Goal: Information Seeking & Learning: Find specific fact

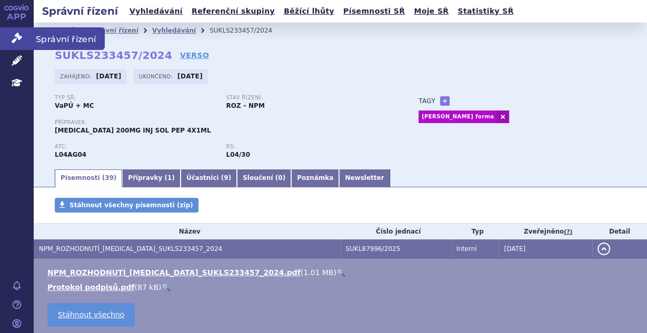
click at [21, 34] on icon at bounding box center [17, 38] width 11 height 11
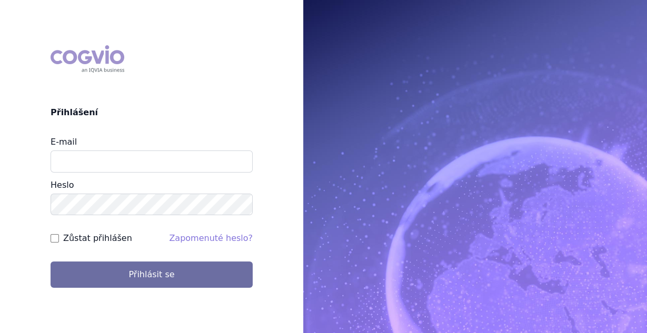
click at [92, 173] on div "E-mail Heslo" at bounding box center [152, 176] width 202 height 80
click at [93, 162] on input "E-mail" at bounding box center [152, 162] width 202 height 22
type input "vaclav.smekal@astrazeneca.com"
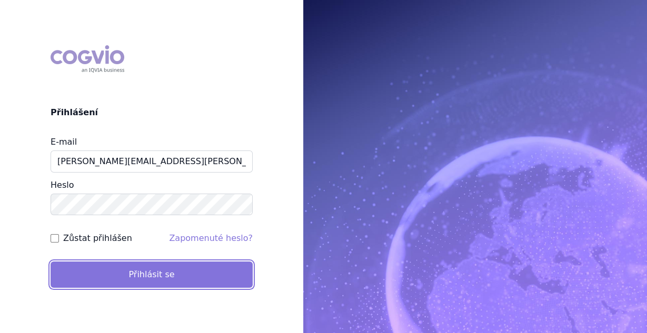
click at [78, 270] on button "Přihlásit se" at bounding box center [152, 275] width 202 height 26
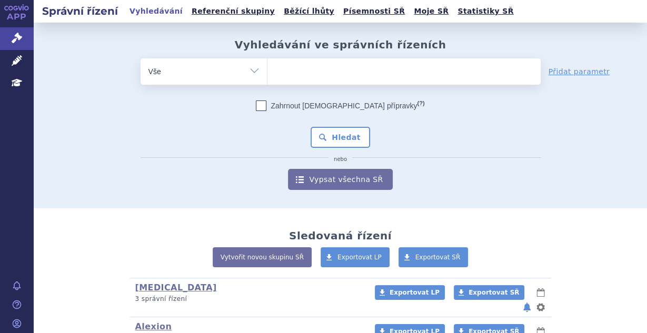
click at [284, 75] on ul at bounding box center [404, 69] width 273 height 22
click at [268, 75] on select at bounding box center [267, 71] width 1 height 26
type input "be"
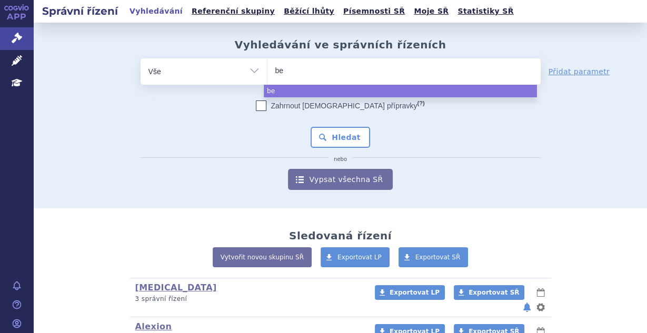
type input "bel"
type input "be"
type input "beń"
type input "beńl"
type input "beńlys"
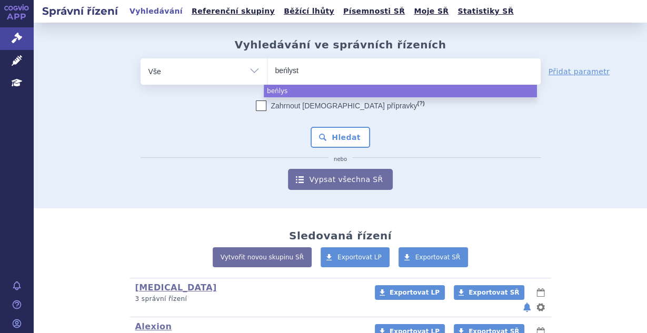
type input "beńlysta"
select select "beńlysta"
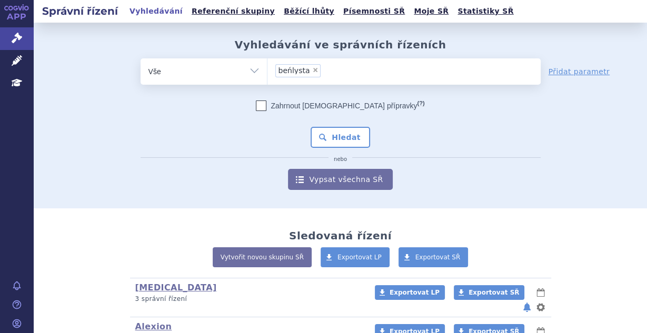
click at [303, 68] on li "× beńlysta" at bounding box center [298, 70] width 46 height 13
click at [268, 68] on select "beńlysta" at bounding box center [267, 71] width 1 height 26
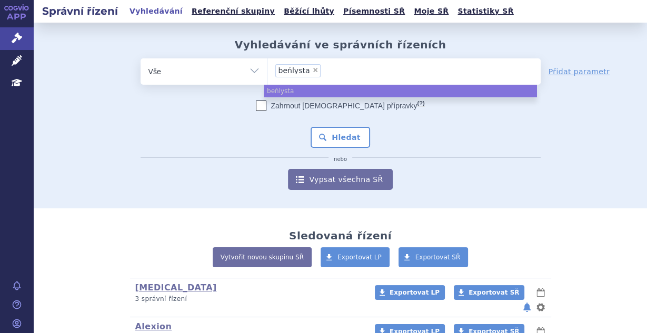
click at [311, 70] on li "× beńlysta" at bounding box center [298, 70] width 46 height 13
click at [268, 70] on select "beńlysta" at bounding box center [267, 71] width 1 height 26
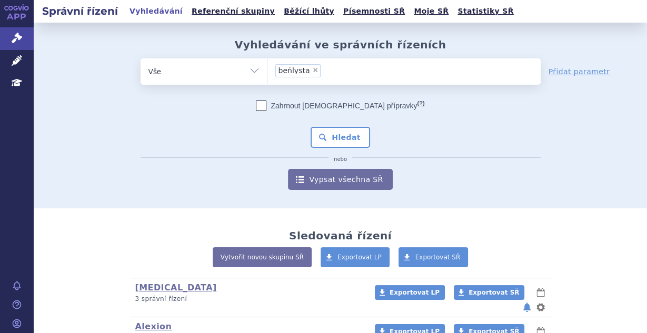
click at [312, 68] on span "×" at bounding box center [315, 70] width 6 height 6
click at [268, 68] on select "beńlysta" at bounding box center [267, 71] width 1 height 26
select select
click at [288, 63] on ul at bounding box center [404, 69] width 273 height 22
click at [268, 63] on select "beńlysta" at bounding box center [267, 71] width 1 height 26
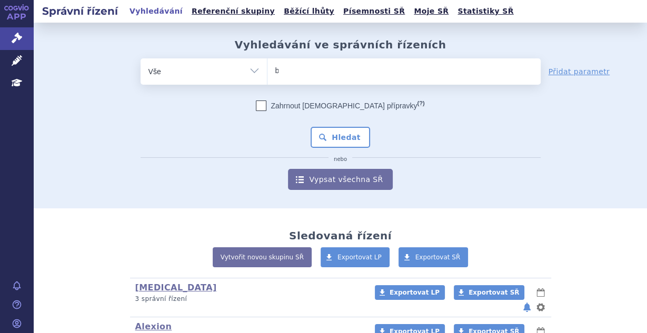
type input "ben"
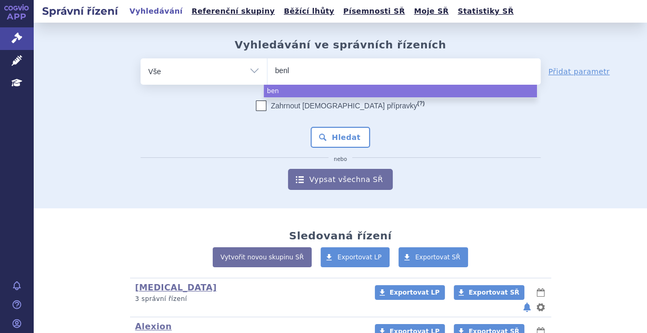
type input "benly"
type input "benlysta"
select select "benlysta"
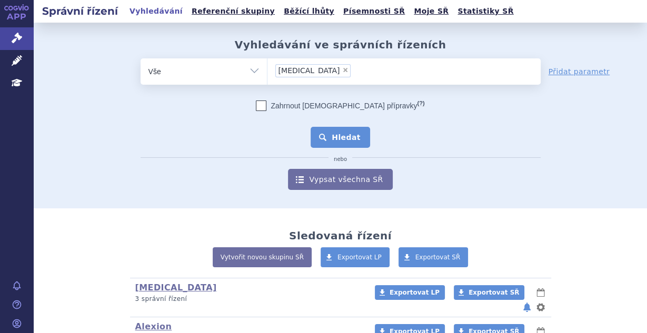
click at [348, 140] on button "Hledat" at bounding box center [341, 137] width 60 height 21
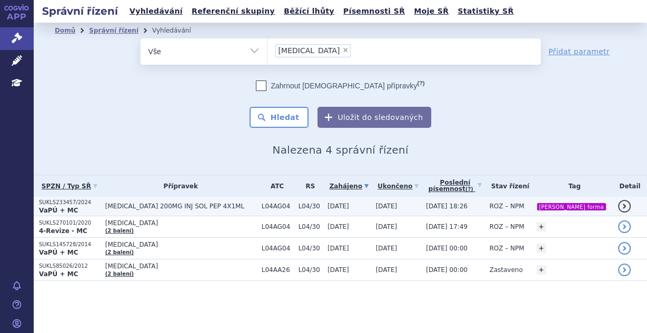
click at [463, 204] on span "11.03.2025 18:26" at bounding box center [447, 206] width 42 height 7
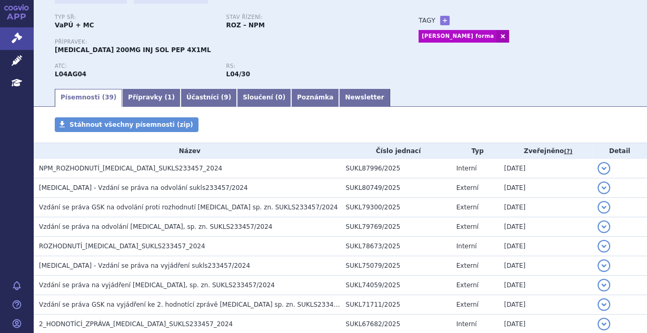
scroll to position [20, 0]
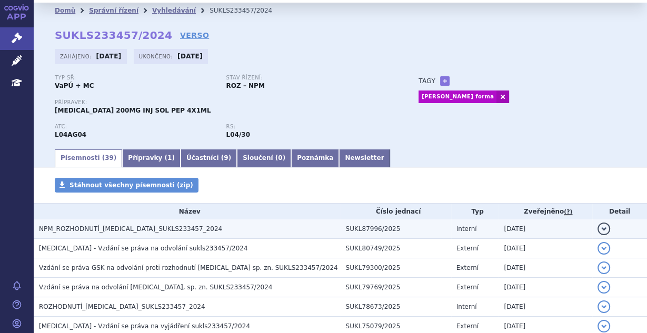
click at [164, 226] on span "NPM_ROZHODNUTÍ_BENLYSTA_SUKLS233457_2024" at bounding box center [130, 228] width 183 height 7
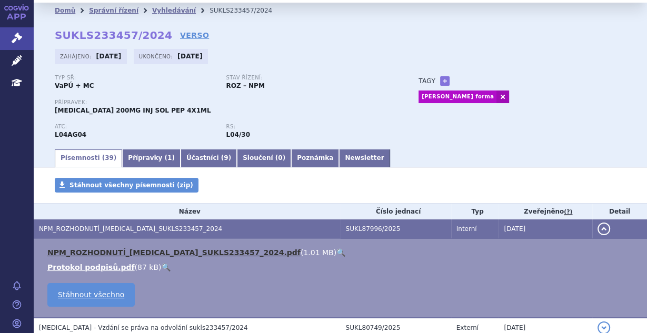
click at [188, 250] on link "NPM_ROZHODNUTÍ_BENLYSTA_SUKLS233457_2024.pdf" at bounding box center [173, 253] width 253 height 8
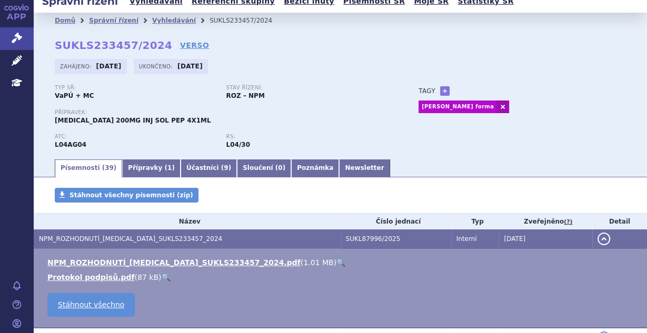
scroll to position [0, 0]
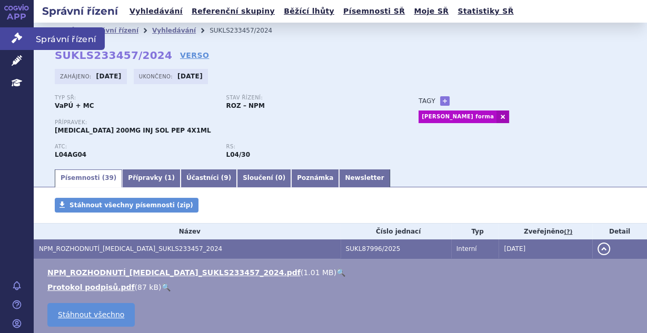
click at [7, 32] on link "Správní řízení" at bounding box center [17, 38] width 34 height 22
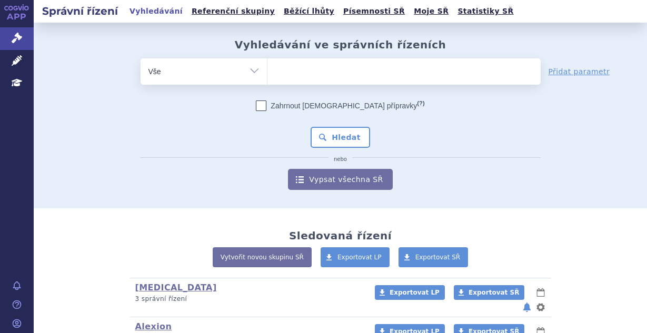
click at [291, 70] on ul at bounding box center [404, 69] width 273 height 22
click at [268, 70] on select at bounding box center [267, 71] width 1 height 26
type input "ryb"
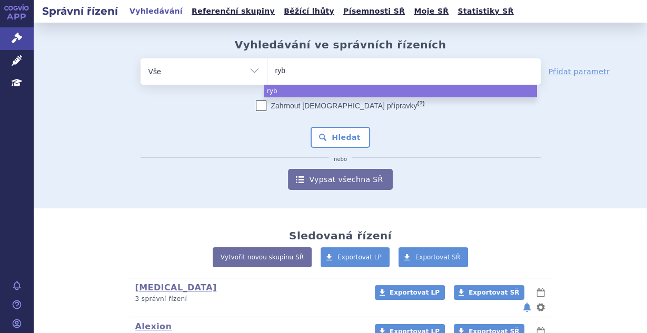
type input "rybr"
type input "rybre"
type input "rybreva"
type input "[MEDICAL_DATA]"
select select "[MEDICAL_DATA]"
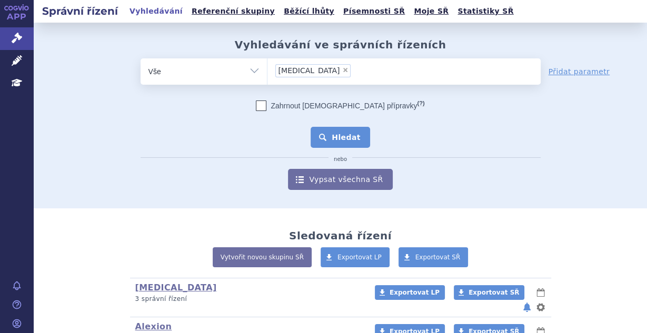
click at [335, 142] on button "Hledat" at bounding box center [341, 137] width 60 height 21
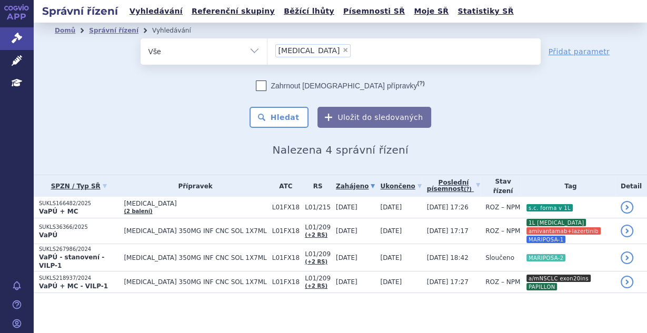
click at [400, 203] on td "[DATE]" at bounding box center [398, 208] width 46 height 22
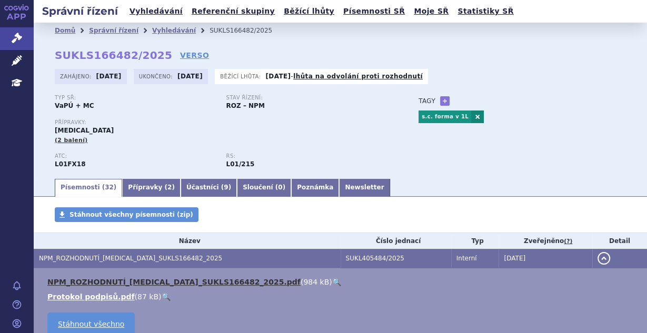
click at [154, 282] on link "NPM_ROZHODNUTÍ_RYBREVANT_SUKLS166482_2025.pdf" at bounding box center [173, 282] width 253 height 8
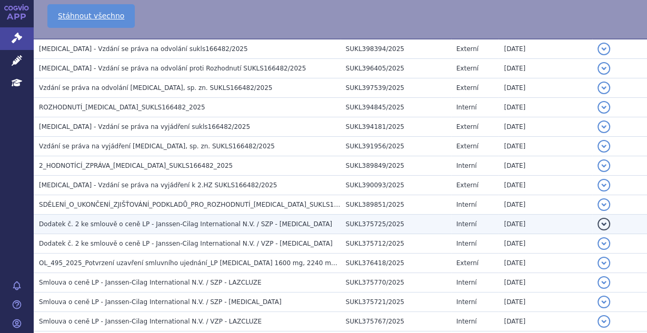
scroll to position [337, 0]
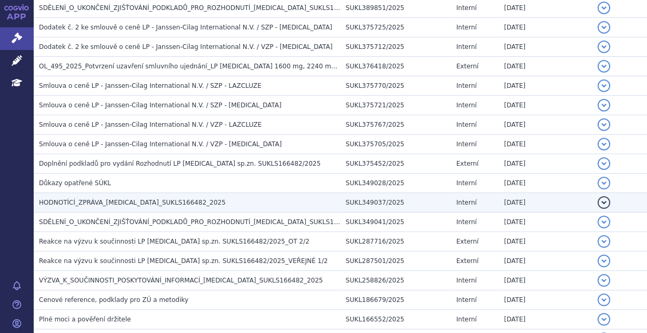
click at [161, 199] on span "HODNOTÍCÍ_ZPRÁVA_RYBREVANT_SUKLS166482_2025" at bounding box center [132, 202] width 187 height 7
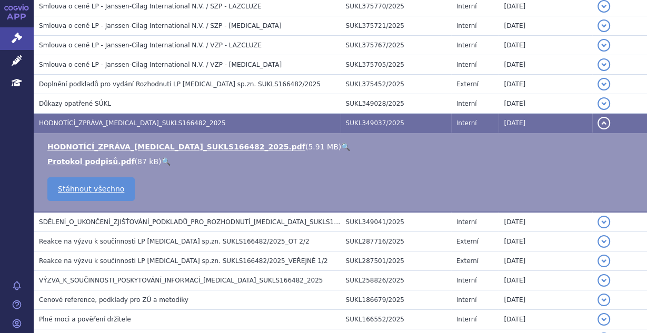
scroll to position [426, 0]
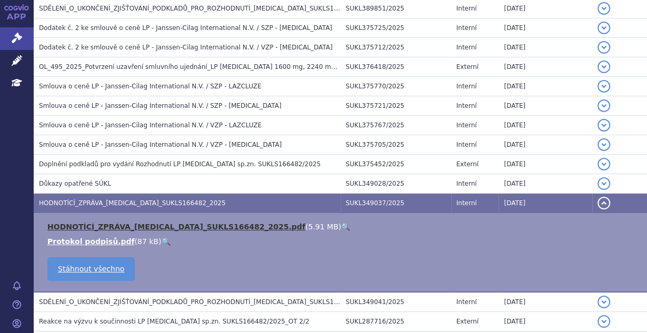
click at [162, 223] on link "HODNOTÍCÍ_ZPRÁVA_RYBREVANT_SUKLS166482_2025.pdf" at bounding box center [176, 227] width 258 height 8
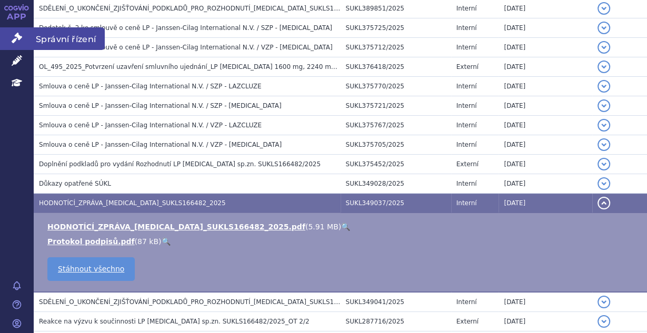
click at [17, 37] on icon at bounding box center [17, 38] width 11 height 11
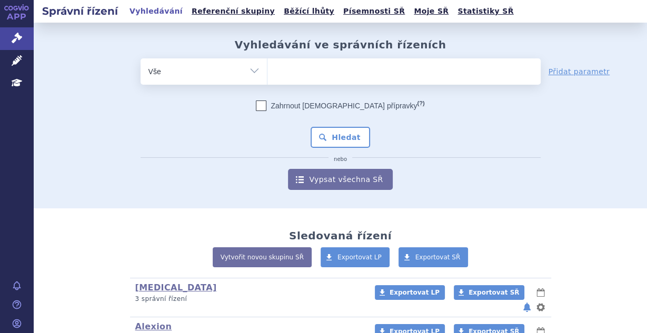
click at [304, 68] on ul at bounding box center [404, 69] width 273 height 22
click at [268, 68] on select at bounding box center [267, 71] width 1 height 26
type input "be"
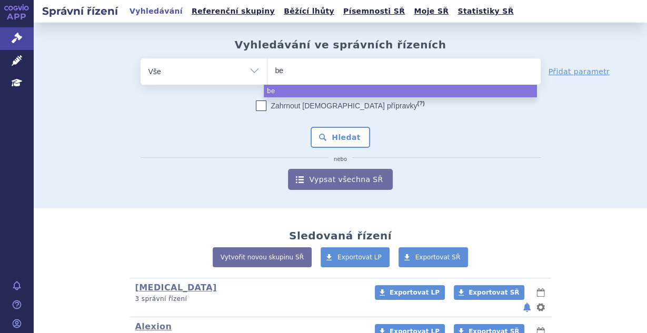
type input "ben"
type input "benly"
type input "benlyst"
type input "[MEDICAL_DATA]"
select select "[MEDICAL_DATA]"
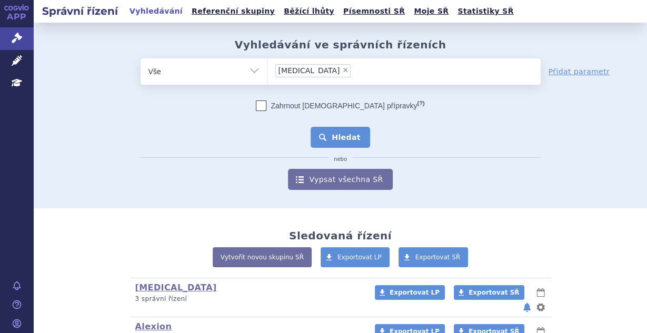
click at [324, 135] on button "Hledat" at bounding box center [341, 137] width 60 height 21
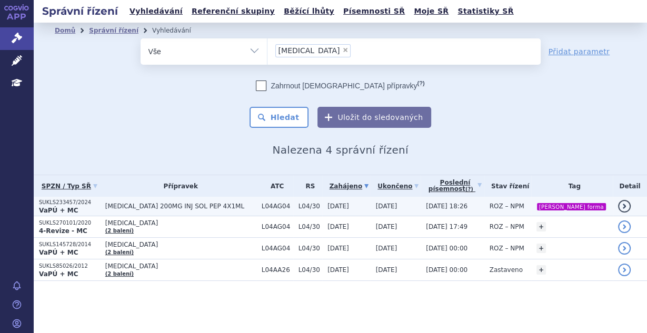
click at [293, 204] on td "L04/30" at bounding box center [307, 206] width 29 height 19
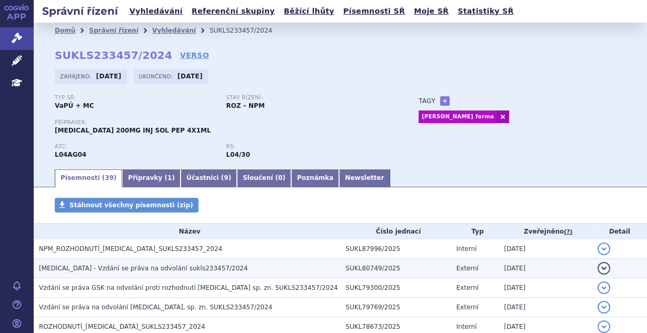
scroll to position [56, 0]
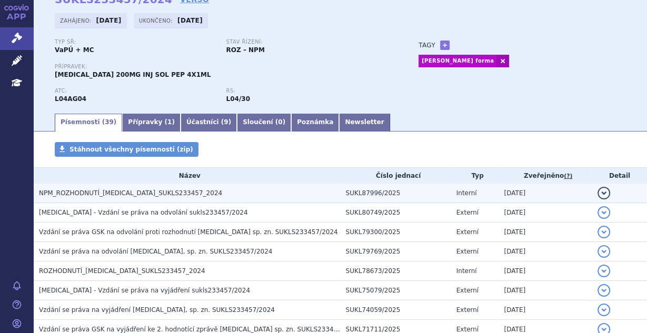
click at [183, 194] on h3 "NPM_ROZHODNUTÍ_[MEDICAL_DATA]_SUKLS233457_2024" at bounding box center [190, 193] width 302 height 11
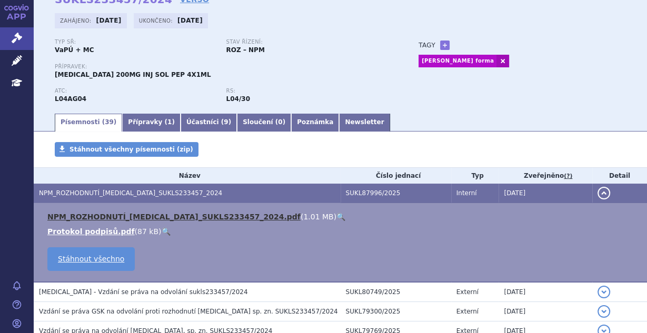
click at [119, 214] on link "NPM_ROZHODNUTÍ_[MEDICAL_DATA]_SUKLS233457_2024.pdf" at bounding box center [173, 217] width 253 height 8
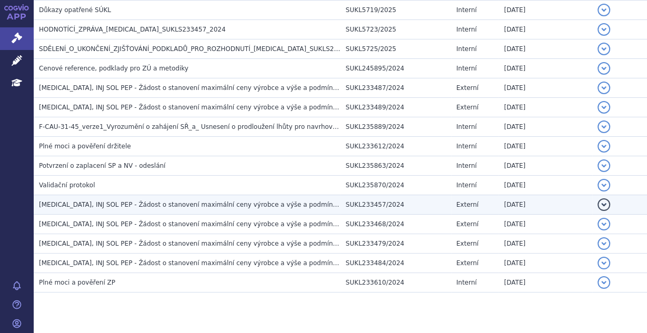
click at [191, 201] on span "[MEDICAL_DATA], INJ SOL PEP - Žádost o stanovení maximální ceny výrobce a výše …" at bounding box center [206, 204] width 335 height 7
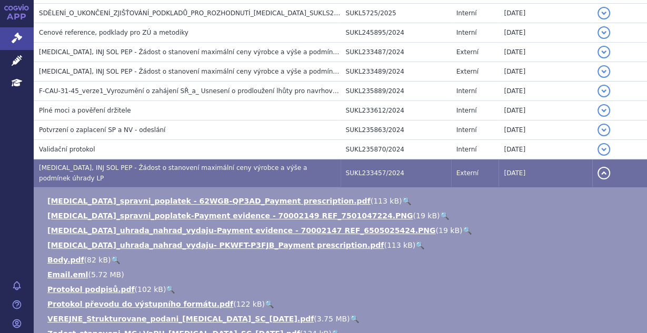
scroll to position [763, 0]
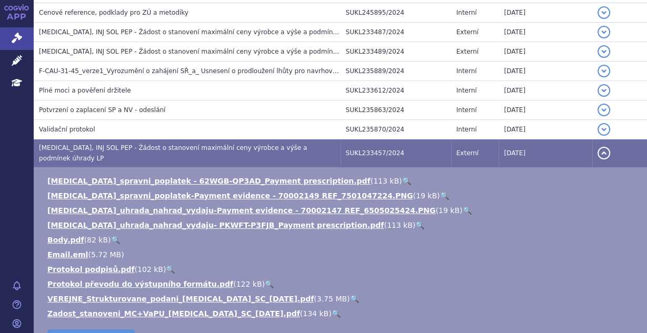
drag, startPoint x: 154, startPoint y: 283, endPoint x: 161, endPoint y: 277, distance: 8.9
click at [154, 295] on link "VEREJNE_Strukturovane_podani_[MEDICAL_DATA]_SC_[DATE].pdf" at bounding box center [180, 299] width 267 height 8
